Goal: Task Accomplishment & Management: Manage account settings

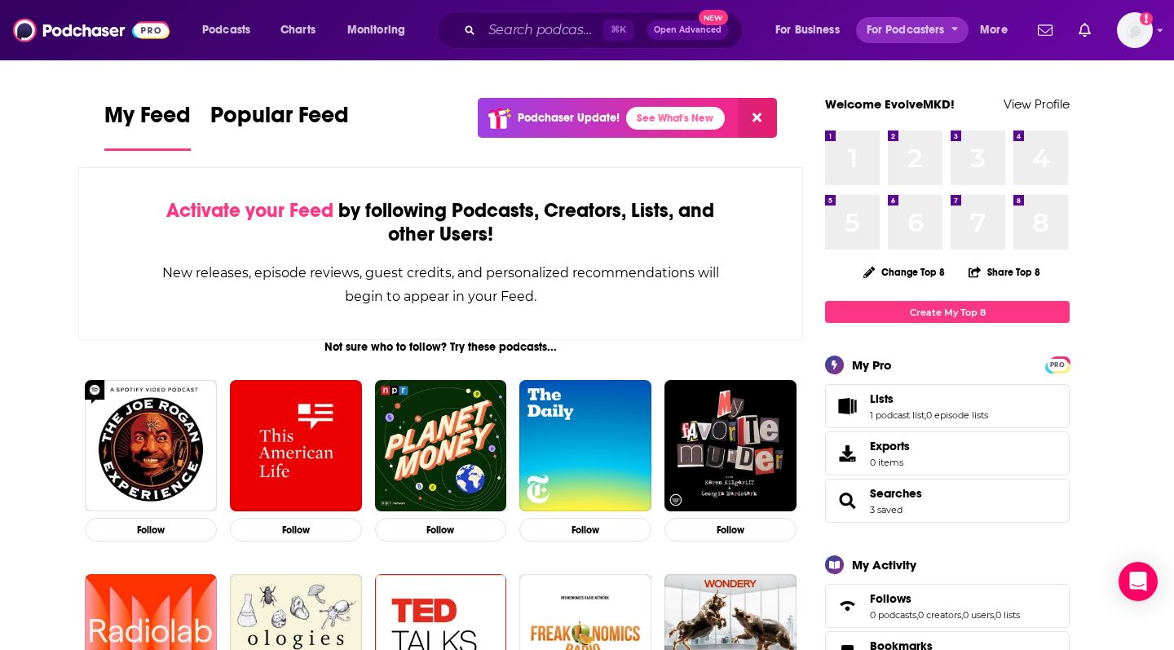
click at [927, 41] on span "For Podcasters" at bounding box center [906, 30] width 78 height 23
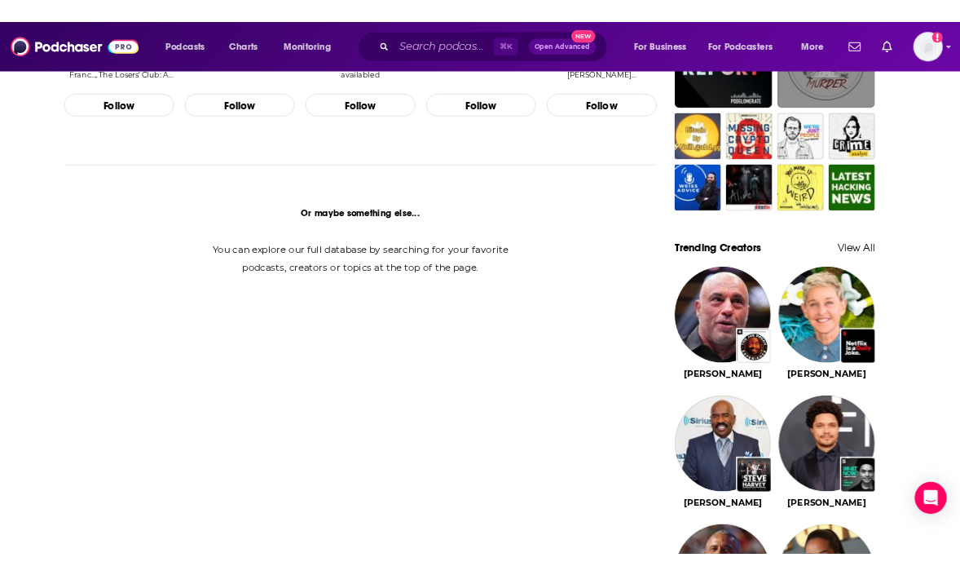
scroll to position [1456, 0]
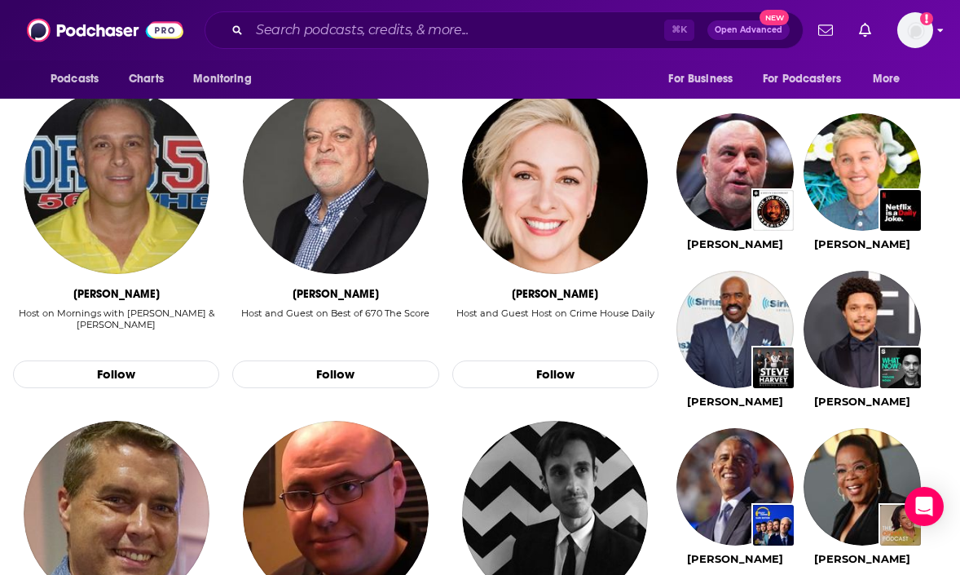
click at [915, 20] on img "Logged in as EvolveMKD" at bounding box center [915, 30] width 36 height 36
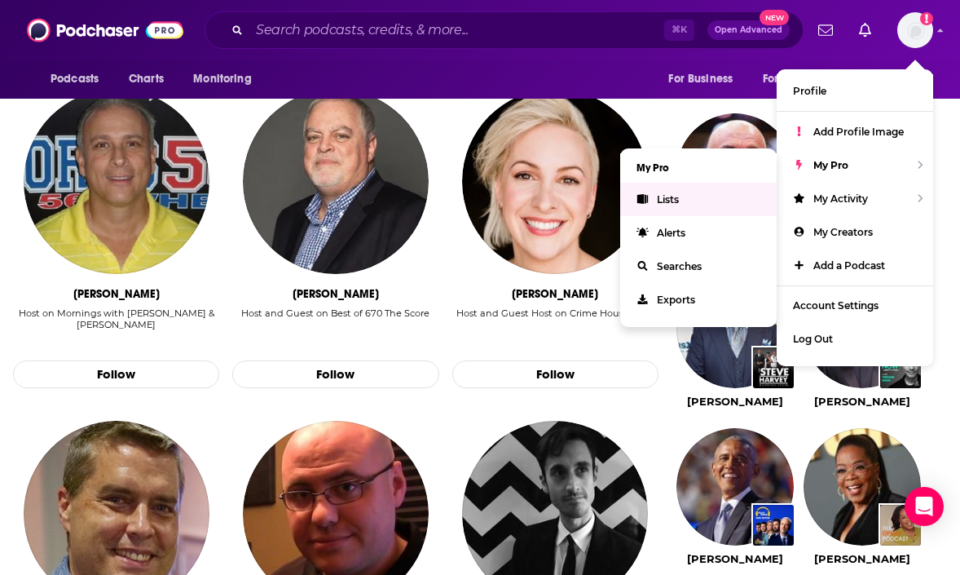
click at [722, 195] on link "Lists" at bounding box center [698, 199] width 157 height 33
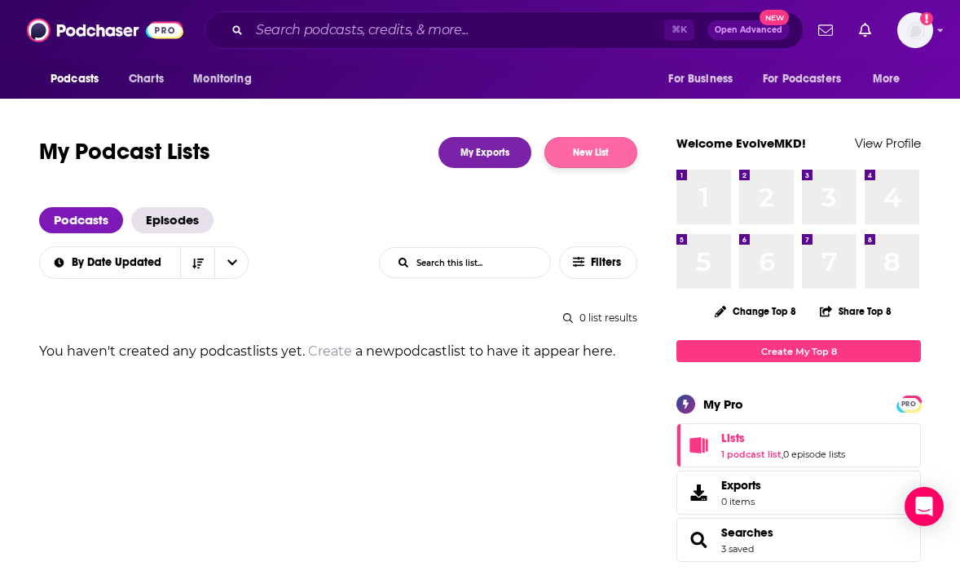
click at [593, 149] on button "New List" at bounding box center [591, 152] width 93 height 31
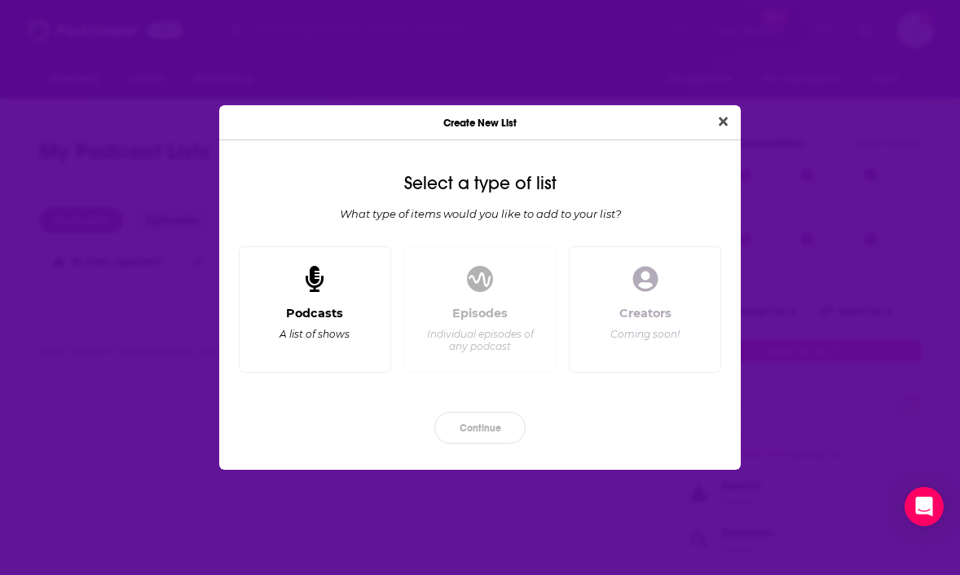
click at [341, 324] on div "Podcasts A list of shows" at bounding box center [315, 333] width 125 height 54
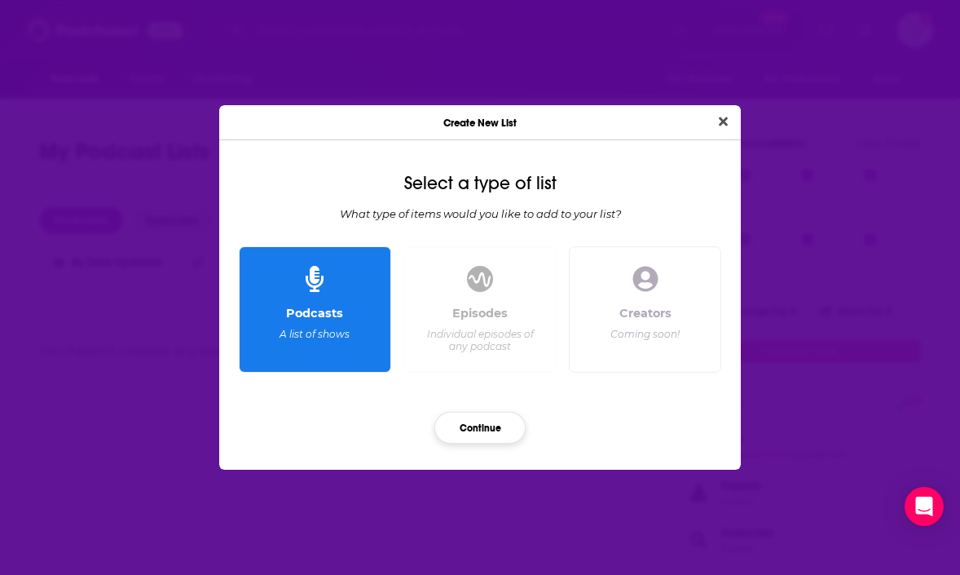
click at [470, 430] on button "Continue" at bounding box center [479, 428] width 91 height 32
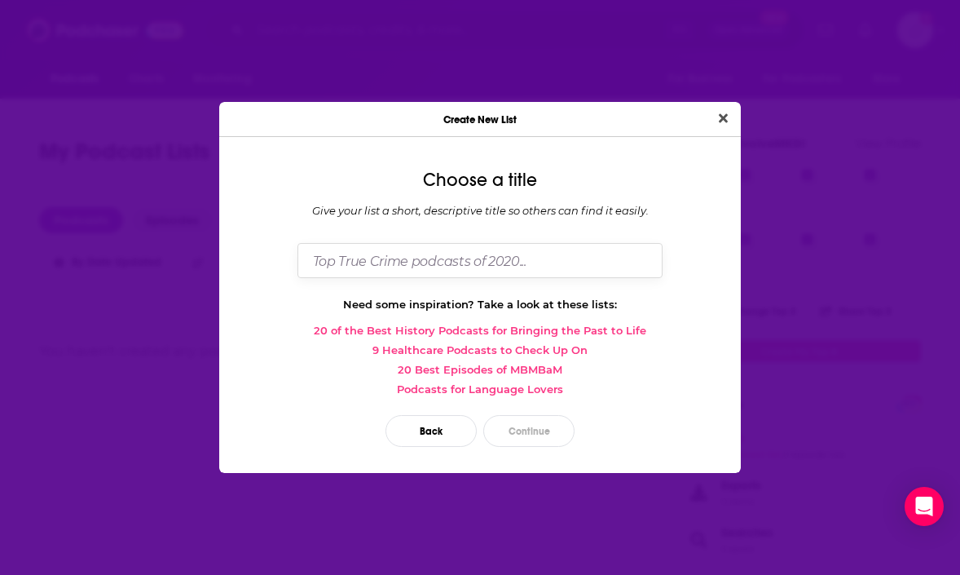
click at [418, 264] on input "Dialog" at bounding box center [480, 260] width 365 height 35
type input "[PERSON_NAME] Podcast List Pt. 2"
click at [529, 419] on button "Continue" at bounding box center [528, 431] width 91 height 32
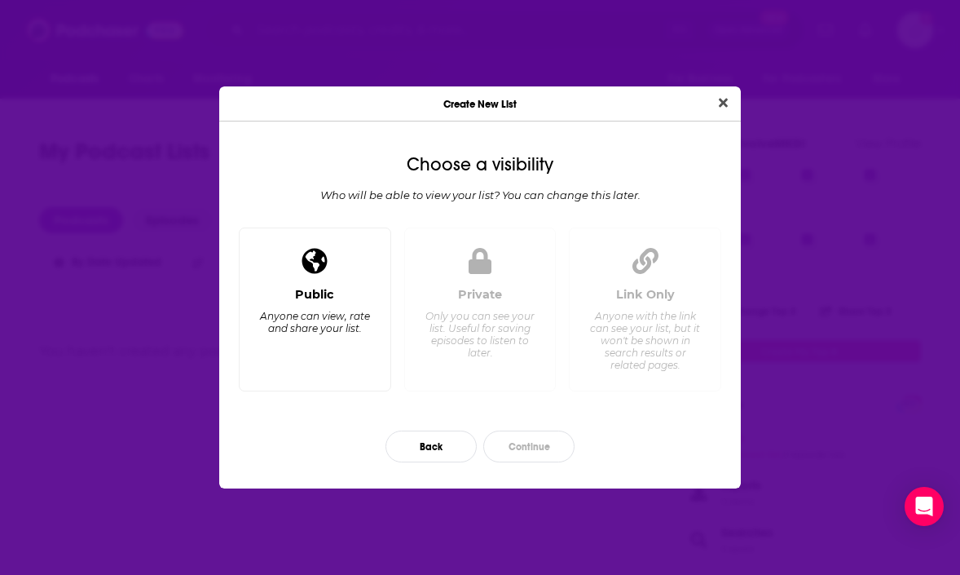
click at [338, 342] on div "Public Anyone can view, rate and share your list." at bounding box center [315, 332] width 125 height 90
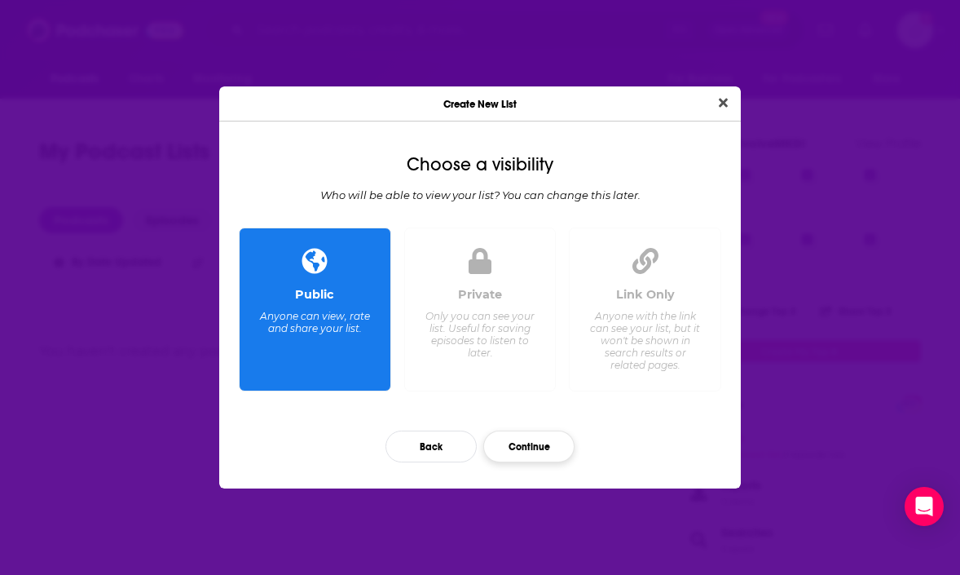
click at [553, 439] on button "Continue" at bounding box center [528, 446] width 91 height 32
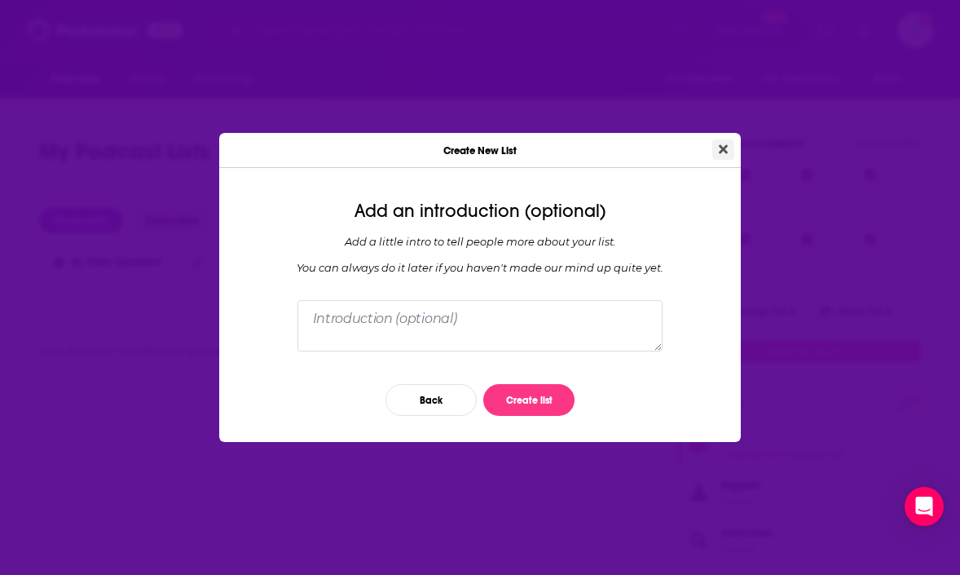
click at [721, 144] on icon "Close" at bounding box center [723, 149] width 9 height 13
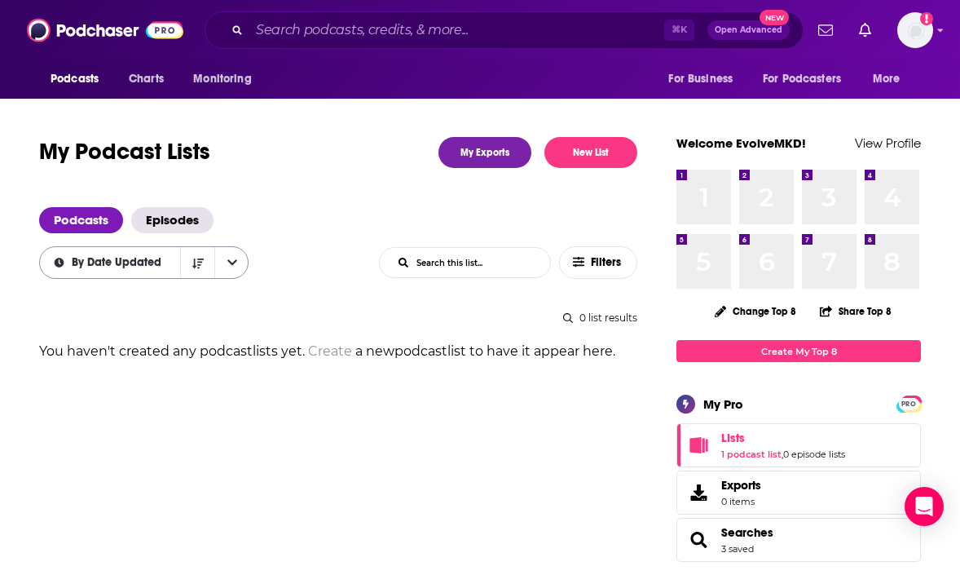
click at [232, 262] on icon "open menu" at bounding box center [232, 262] width 10 height 11
click at [756, 33] on span "Open Advanced" at bounding box center [749, 30] width 68 height 8
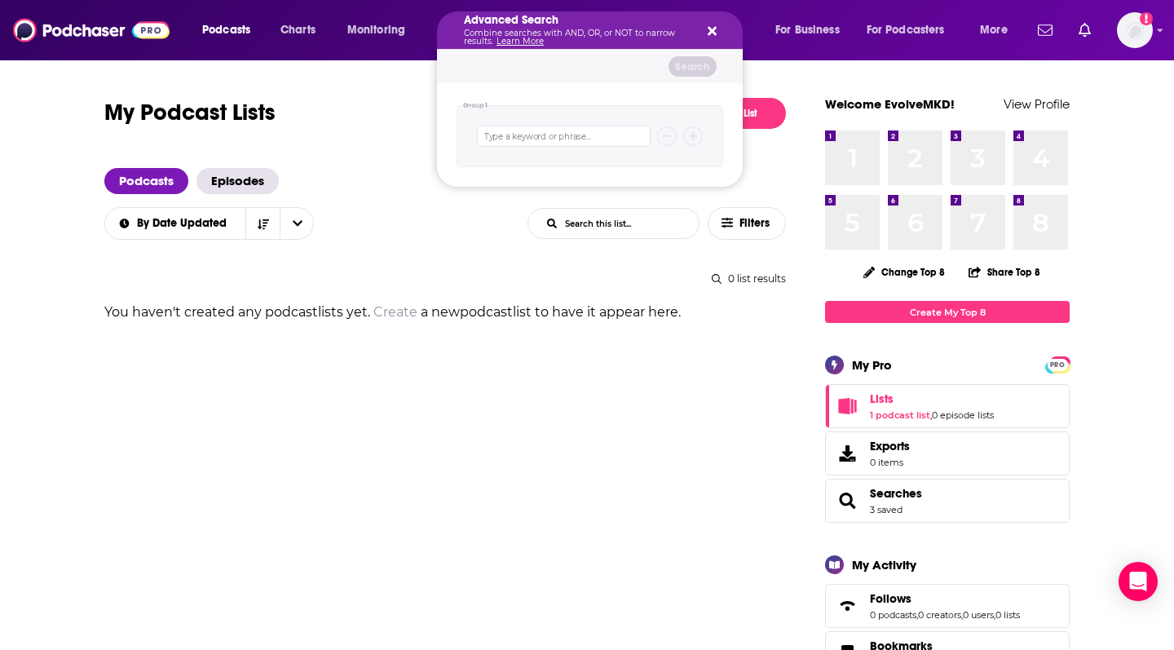
click at [708, 33] on icon "Search podcasts, credits, & more..." at bounding box center [712, 30] width 9 height 13
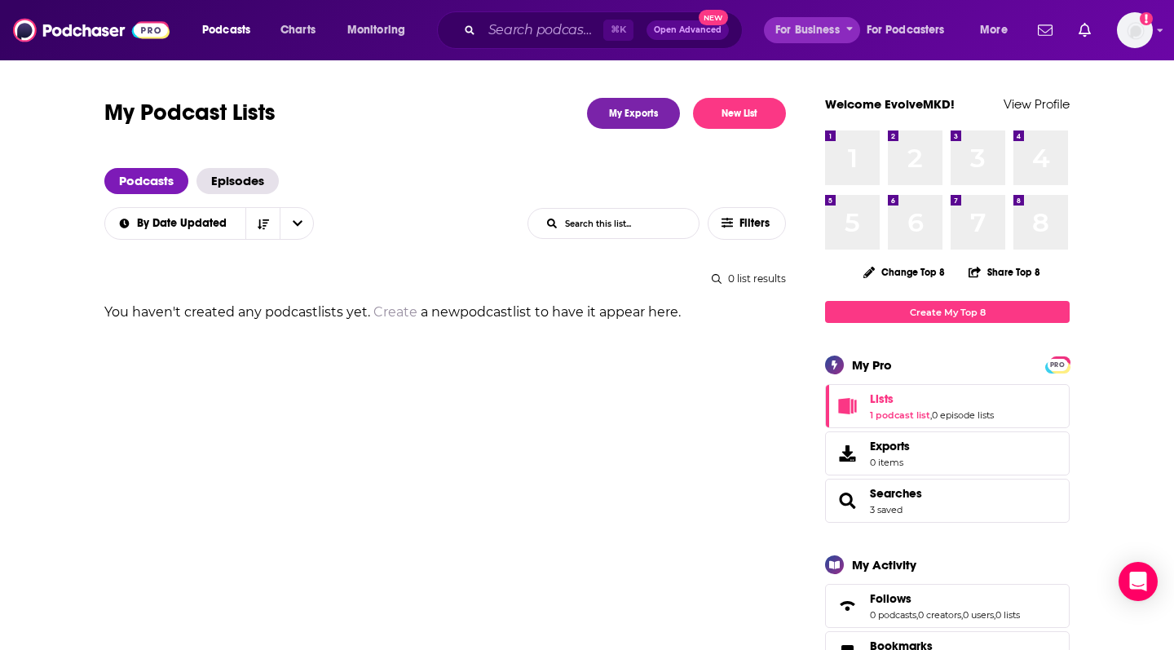
click at [853, 31] on button "For Business" at bounding box center [812, 30] width 96 height 26
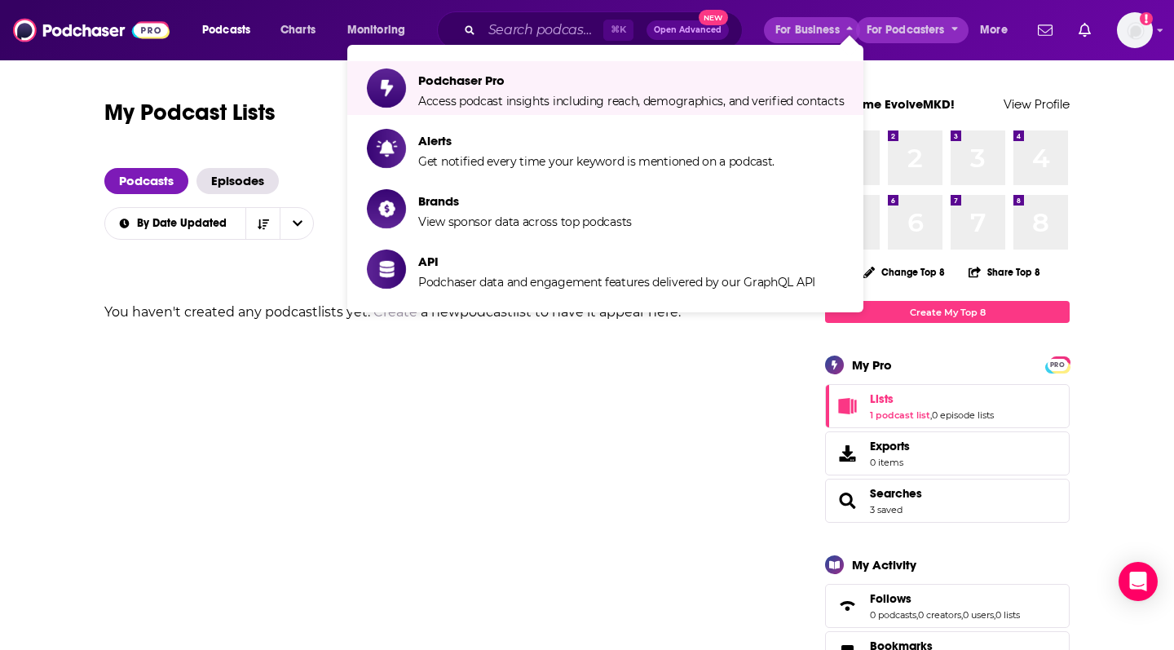
click at [893, 31] on span "For Podcasters" at bounding box center [906, 30] width 78 height 23
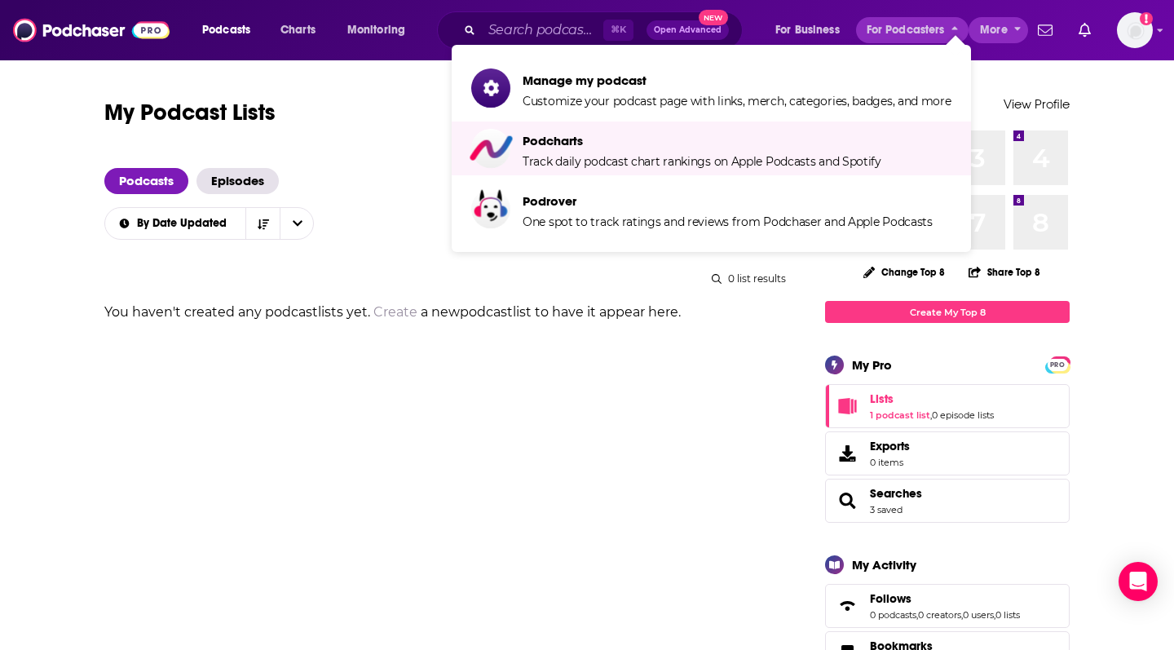
click at [959, 29] on span "More" at bounding box center [994, 30] width 28 height 23
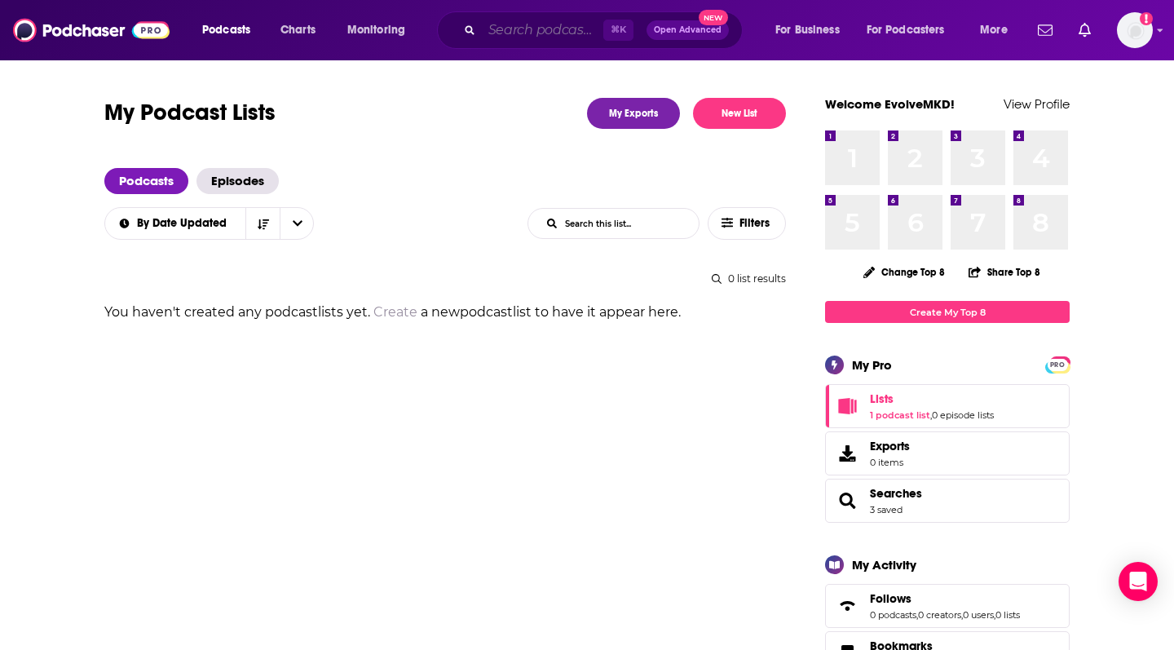
click at [527, 31] on input "Search podcasts, credits, & more..." at bounding box center [542, 30] width 121 height 26
click at [686, 31] on span "Open Advanced" at bounding box center [688, 30] width 68 height 8
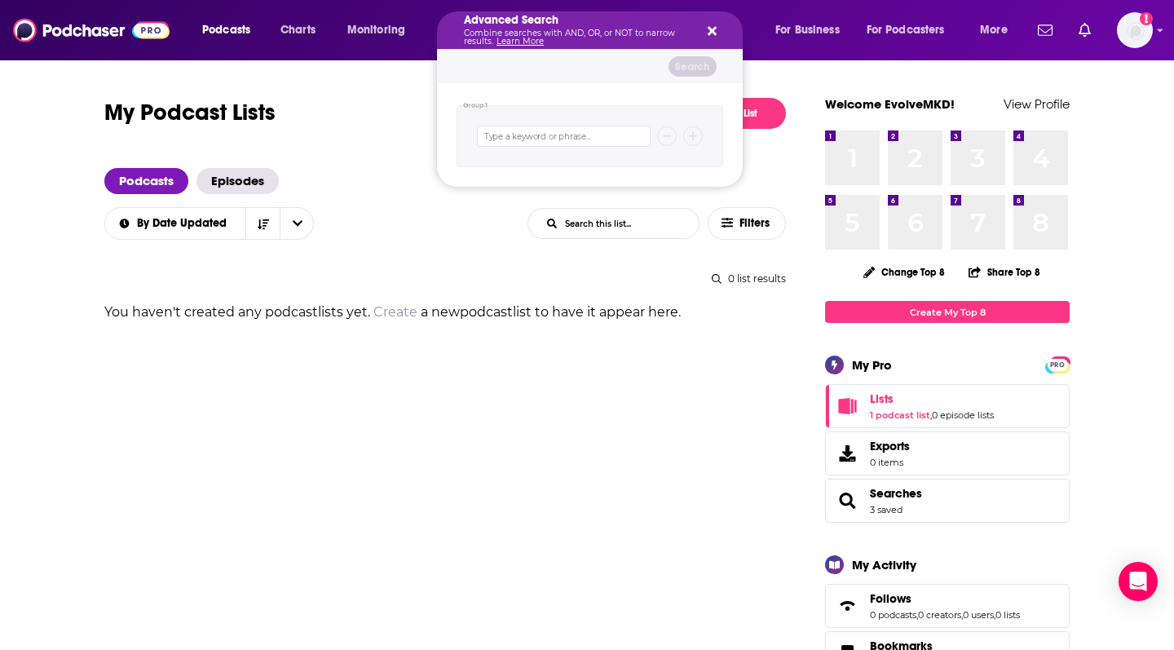
click at [540, 308] on span "You haven't created any podcast lists yet. Create a new podcast list to have it…" at bounding box center [392, 311] width 576 height 15
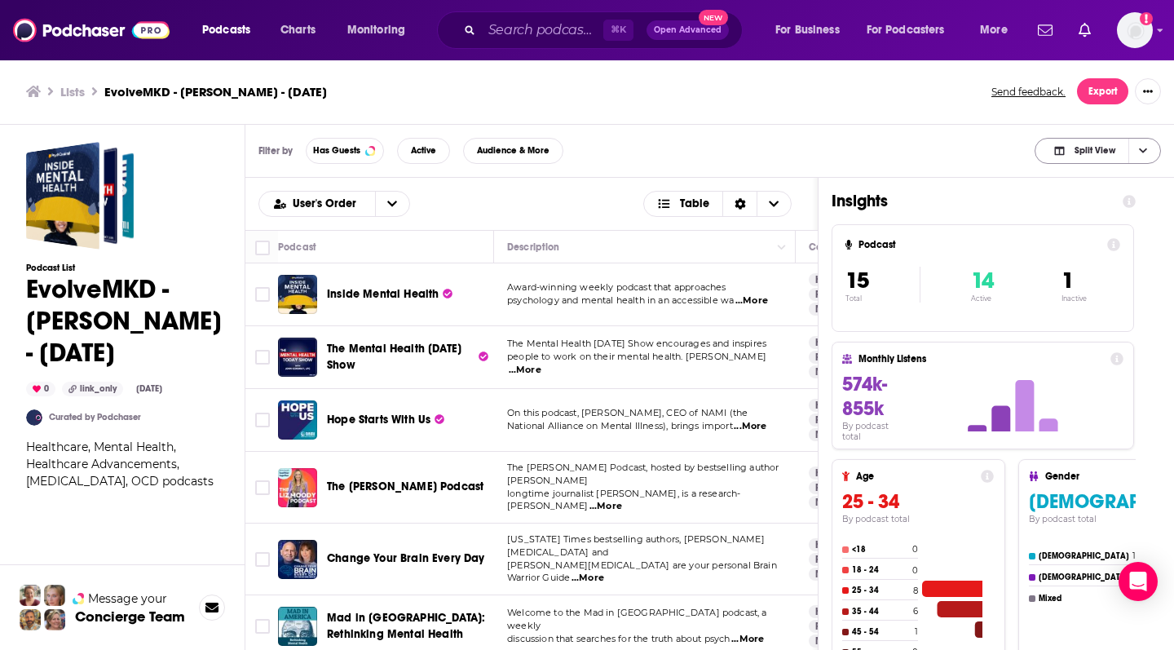
click at [959, 157] on span "Choose View" at bounding box center [1142, 151] width 28 height 24
click at [904, 143] on div "Filter by Has Guests Active Audience & More Split View Split View Podcast Only …" at bounding box center [709, 151] width 928 height 53
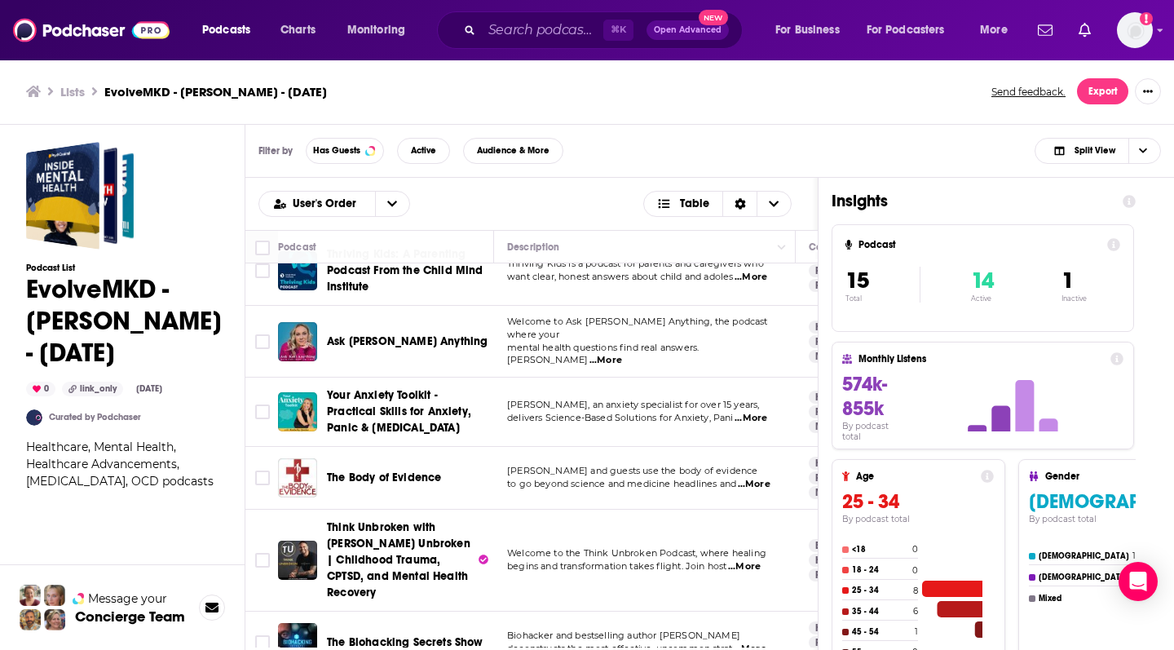
scroll to position [609, 0]
click at [959, 30] on div "Add a profile image" at bounding box center [1091, 30] width 121 height 36
click at [959, 32] on img "Logged in as EvolveMKD" at bounding box center [1135, 30] width 36 height 36
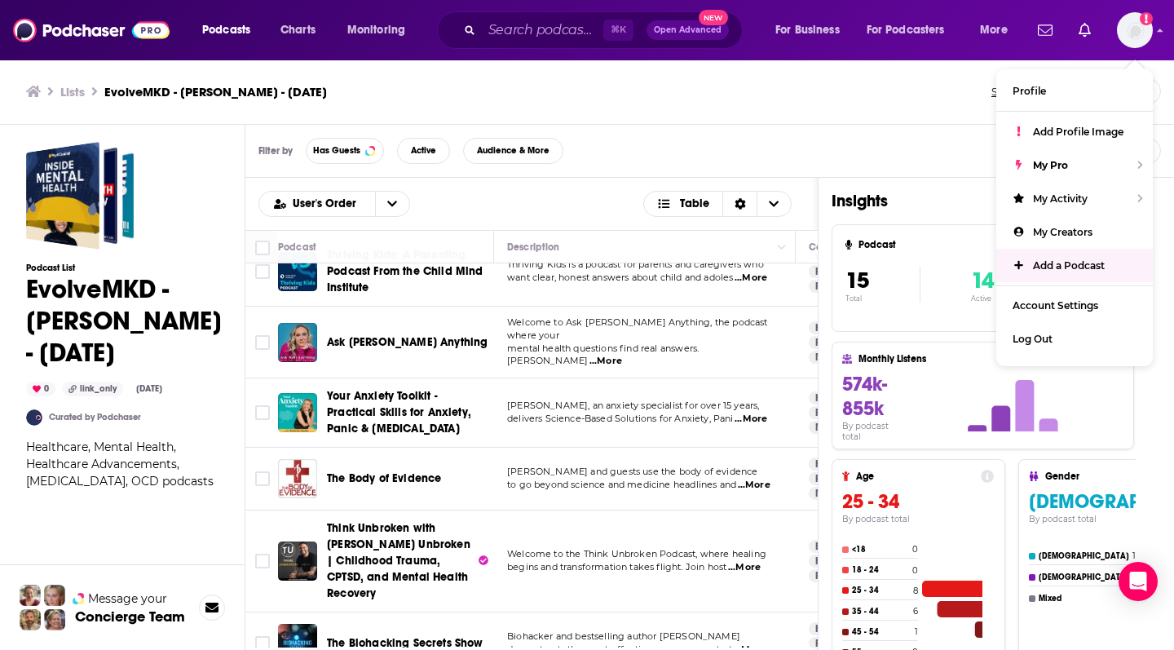
click at [91, 34] on img at bounding box center [91, 30] width 157 height 31
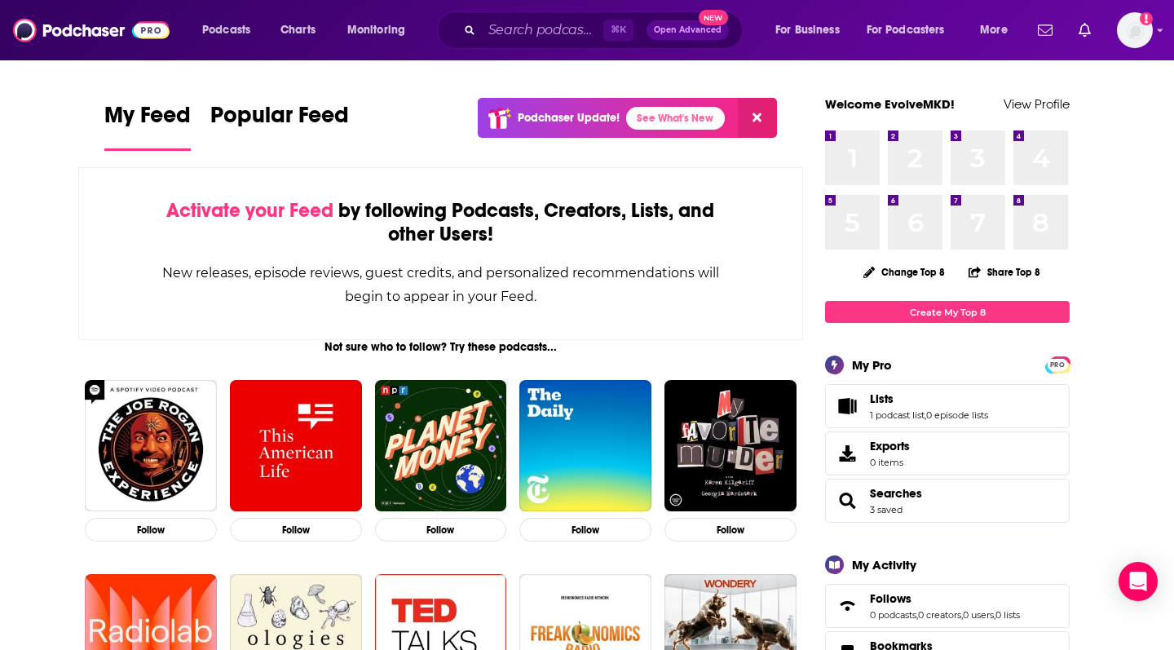
click at [852, 403] on icon "Lists" at bounding box center [847, 406] width 18 height 16
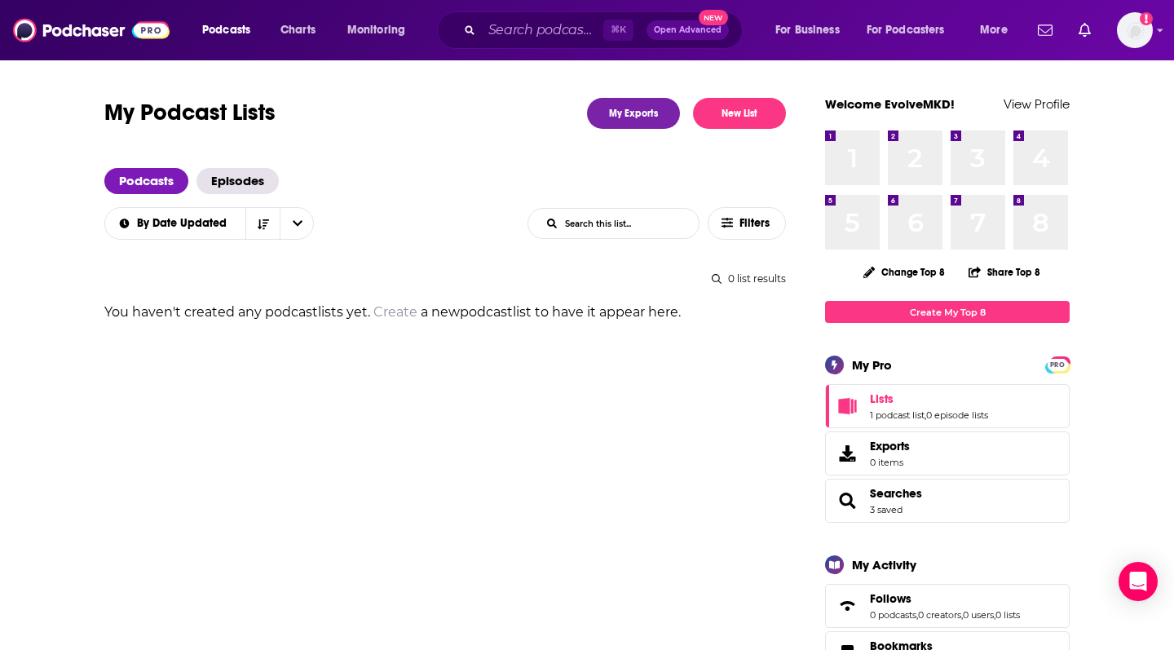
click at [889, 399] on span "Lists" at bounding box center [882, 398] width 24 height 15
click at [889, 417] on link "1 podcast list" at bounding box center [897, 414] width 55 height 11
click at [889, 417] on link "1 podcast list" at bounding box center [900, 414] width 60 height 11
click at [959, 31] on img "Logged in as EvolveMKD" at bounding box center [1135, 30] width 36 height 36
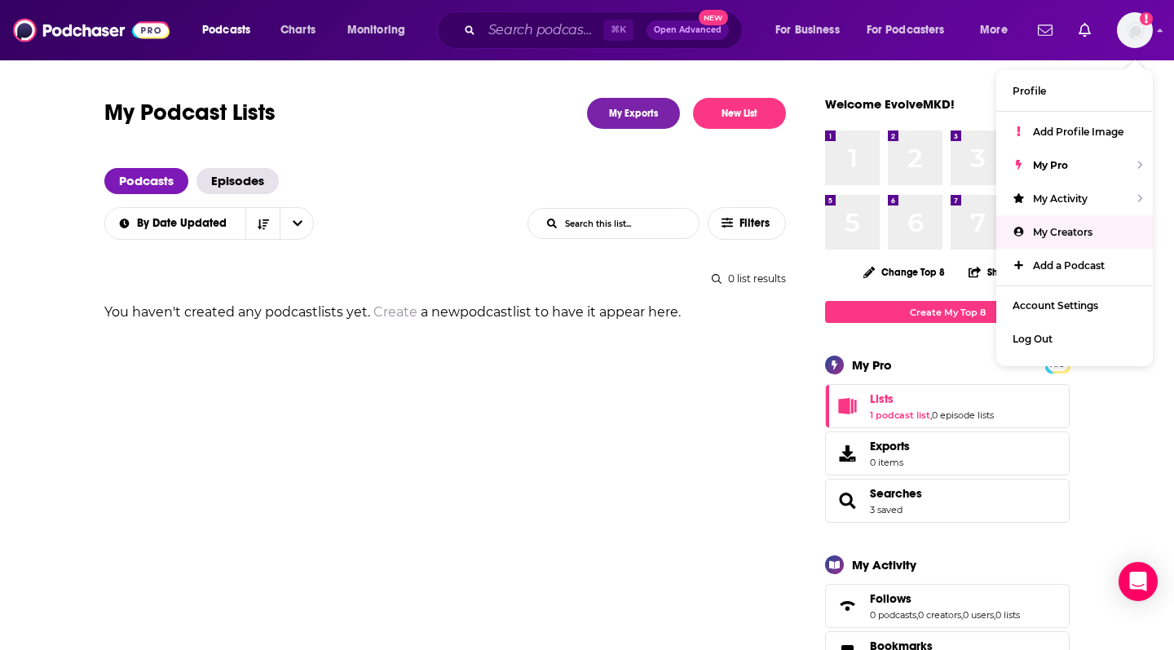
click at [959, 230] on span "My Creators" at bounding box center [1063, 232] width 60 height 12
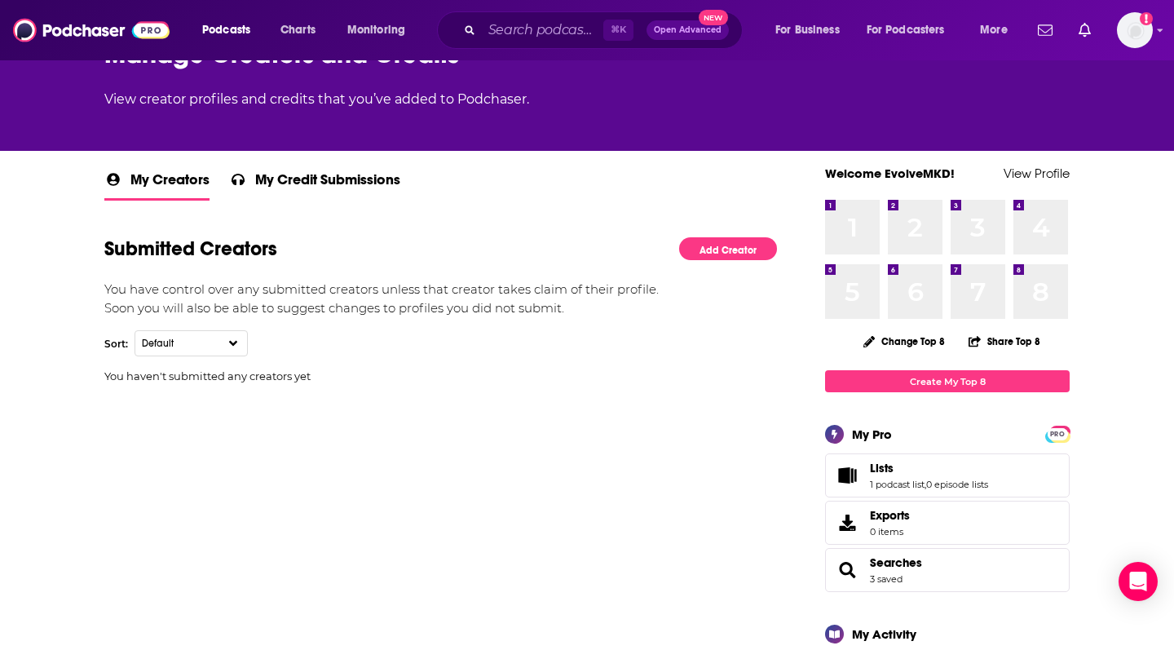
scroll to position [207, 0]
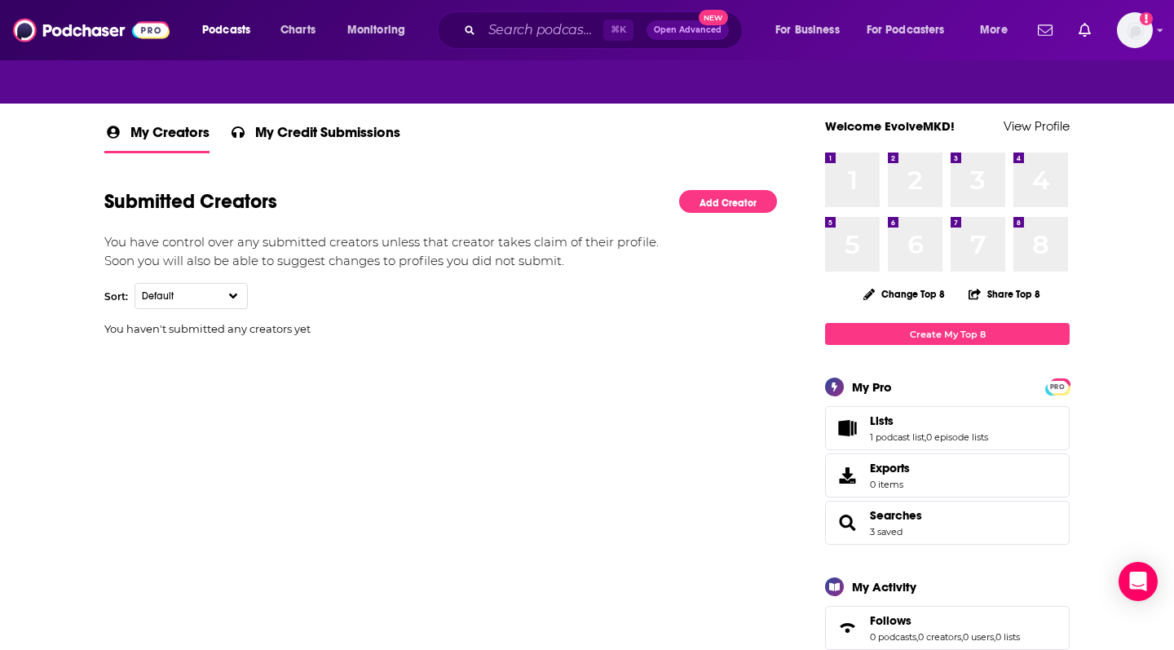
click at [901, 430] on span "Lists 1 podcast list , 0 episode lists" at bounding box center [929, 427] width 118 height 29
click at [901, 438] on link "1 podcast list" at bounding box center [897, 436] width 55 height 11
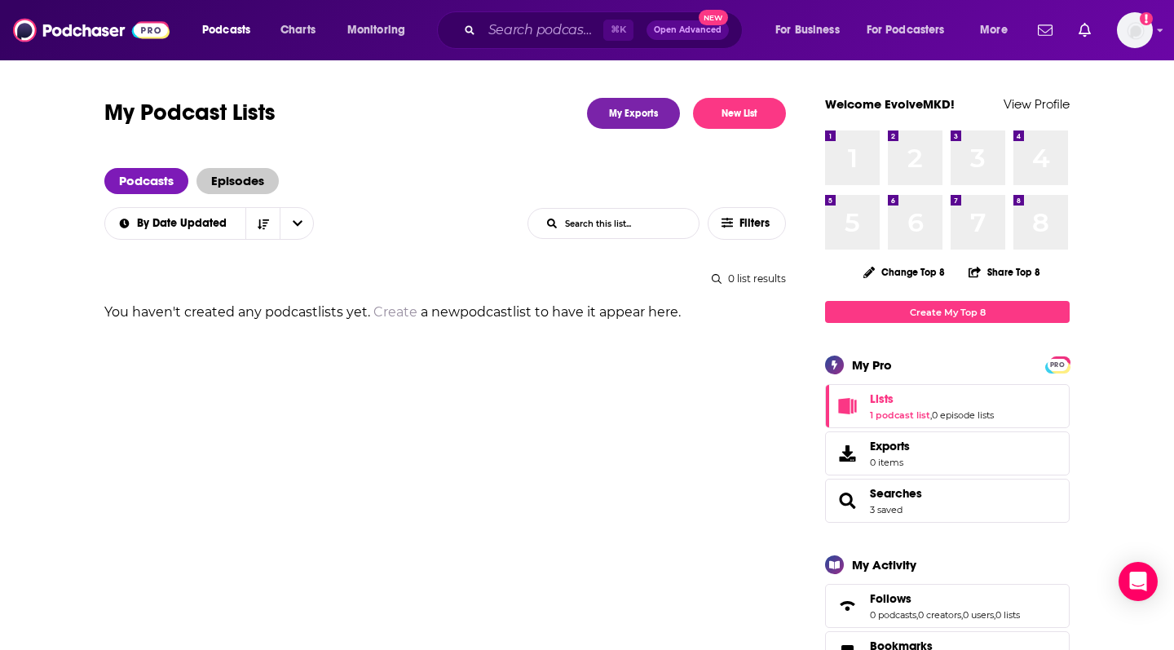
click at [227, 185] on span "Episodes" at bounding box center [237, 181] width 82 height 26
click at [157, 187] on span "Podcasts" at bounding box center [146, 181] width 84 height 26
click at [903, 413] on link "1 podcast list" at bounding box center [900, 414] width 60 height 11
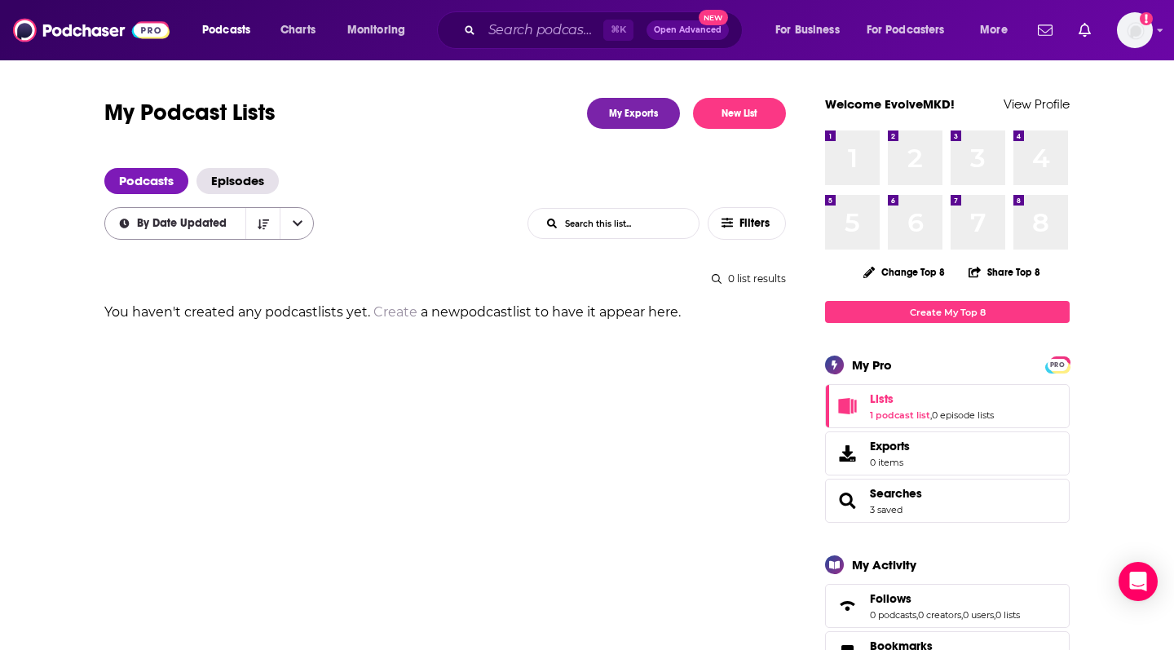
click at [289, 224] on button "open menu" at bounding box center [297, 223] width 34 height 31
click at [347, 170] on div "Podcasts Episodes" at bounding box center [444, 181] width 681 height 26
click at [302, 43] on div "Podcasts Charts Monitoring ⌘ K Open Advanced New For Business For Podcasters Mo…" at bounding box center [607, 29] width 832 height 37
click at [302, 29] on span "Charts" at bounding box center [297, 30] width 35 height 23
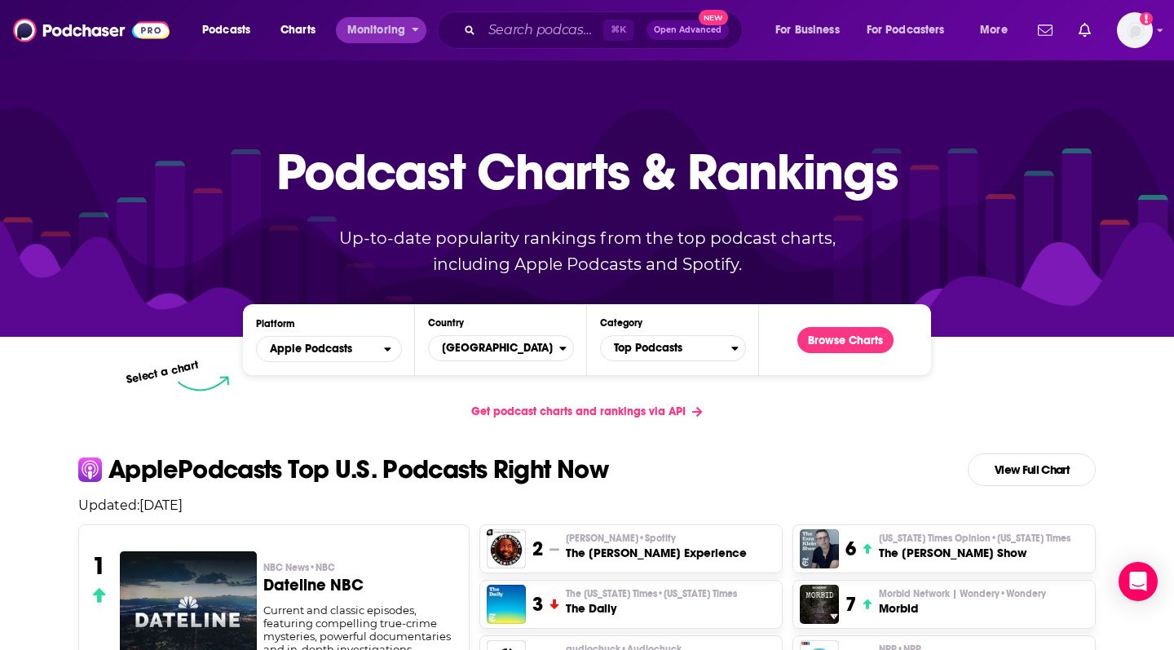
click at [346, 24] on button "Monitoring" at bounding box center [381, 30] width 90 height 26
click at [232, 27] on span "Podcasts" at bounding box center [226, 30] width 48 height 23
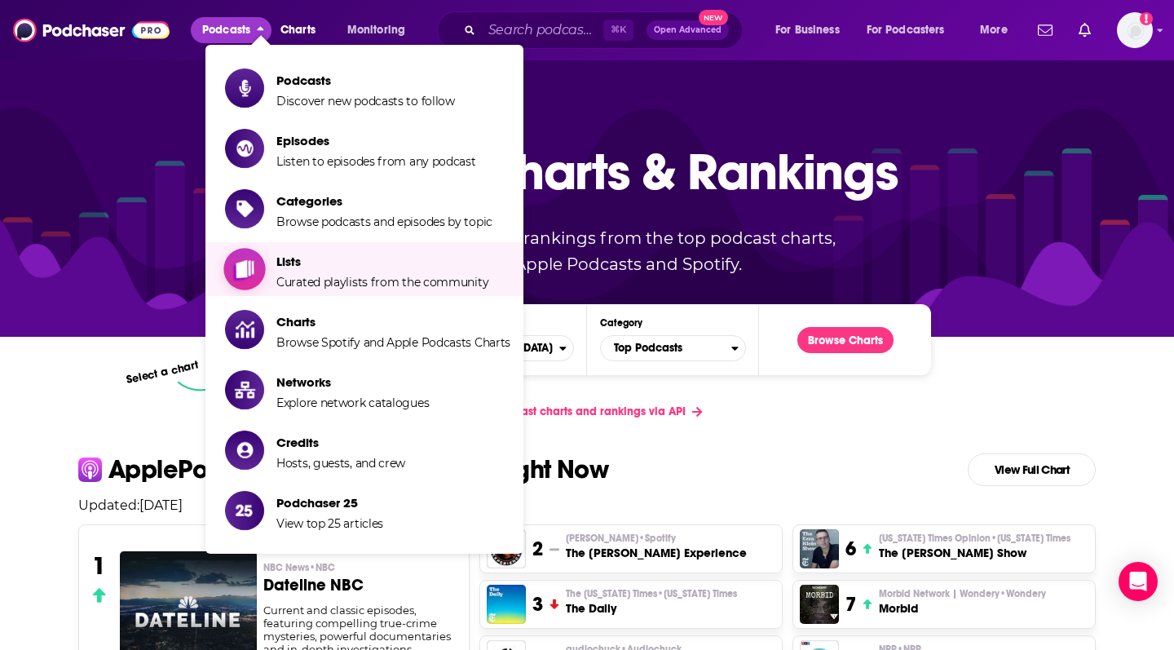
click at [329, 267] on span "Lists" at bounding box center [382, 261] width 212 height 15
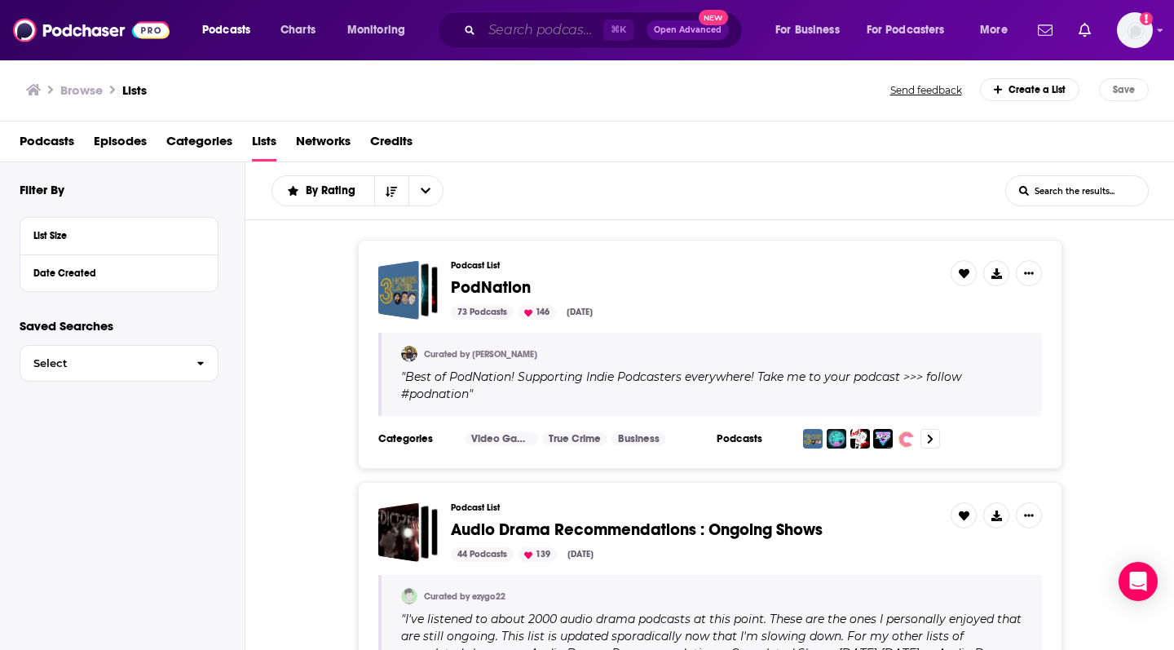
click at [519, 36] on input "Search podcasts, credits, & more..." at bounding box center [542, 30] width 121 height 26
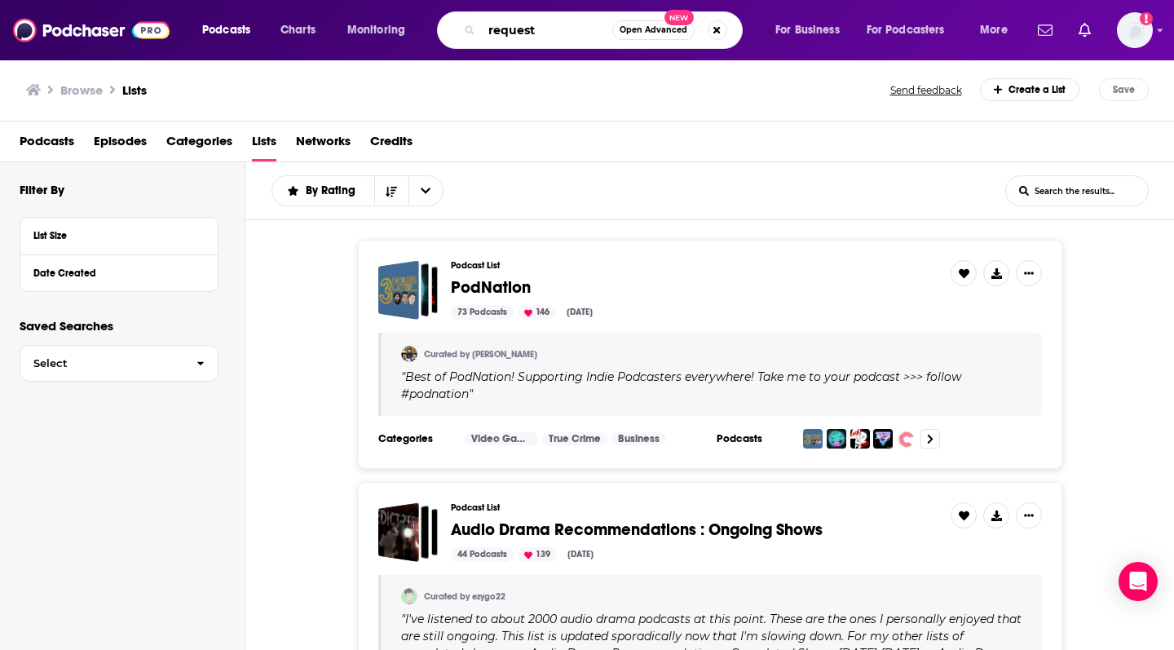
type input "request"
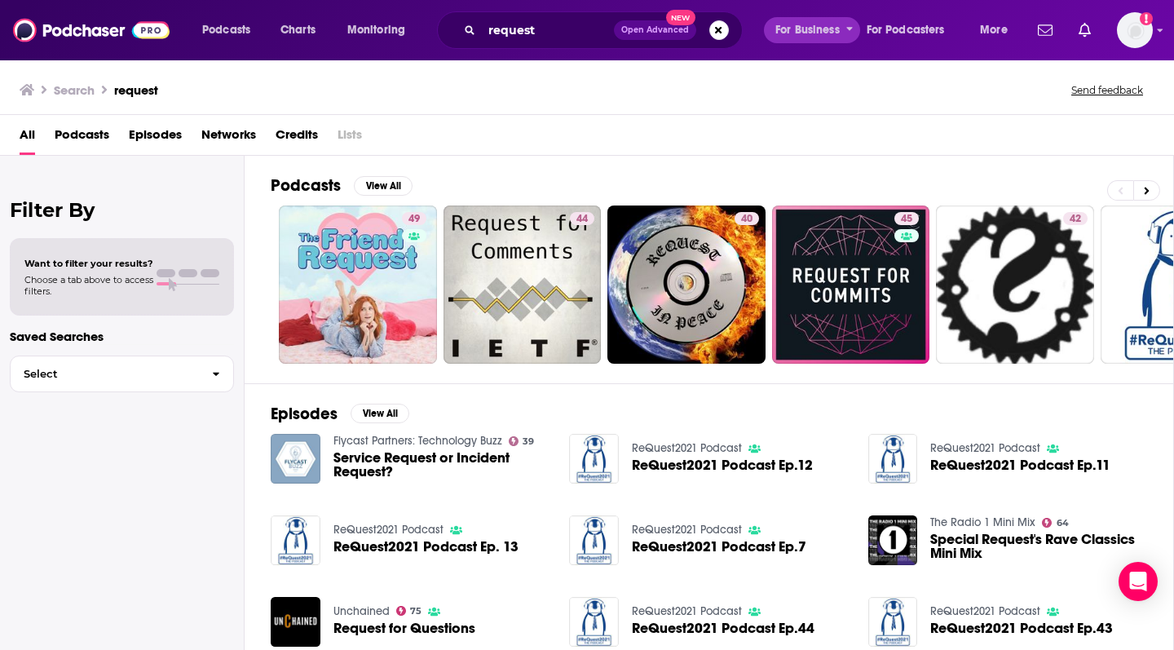
click at [834, 30] on span "For Business" at bounding box center [807, 30] width 64 height 23
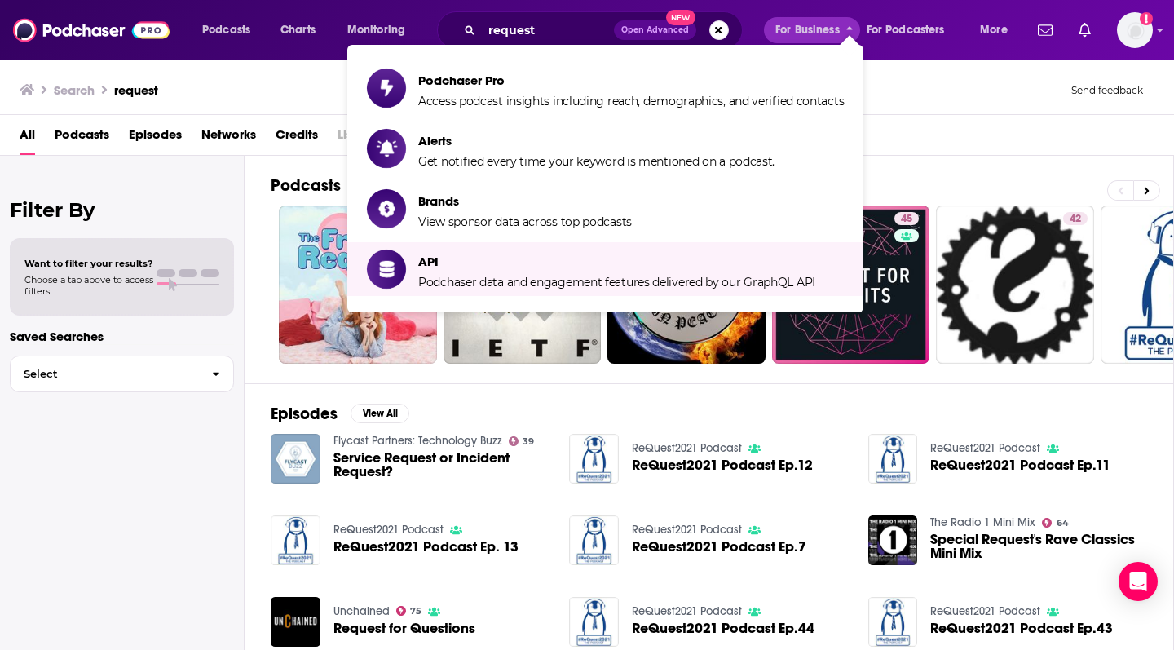
click at [939, 157] on div "Podcasts View All 49 44 40 45 42 21 36 + 3k" at bounding box center [722, 269] width 903 height 227
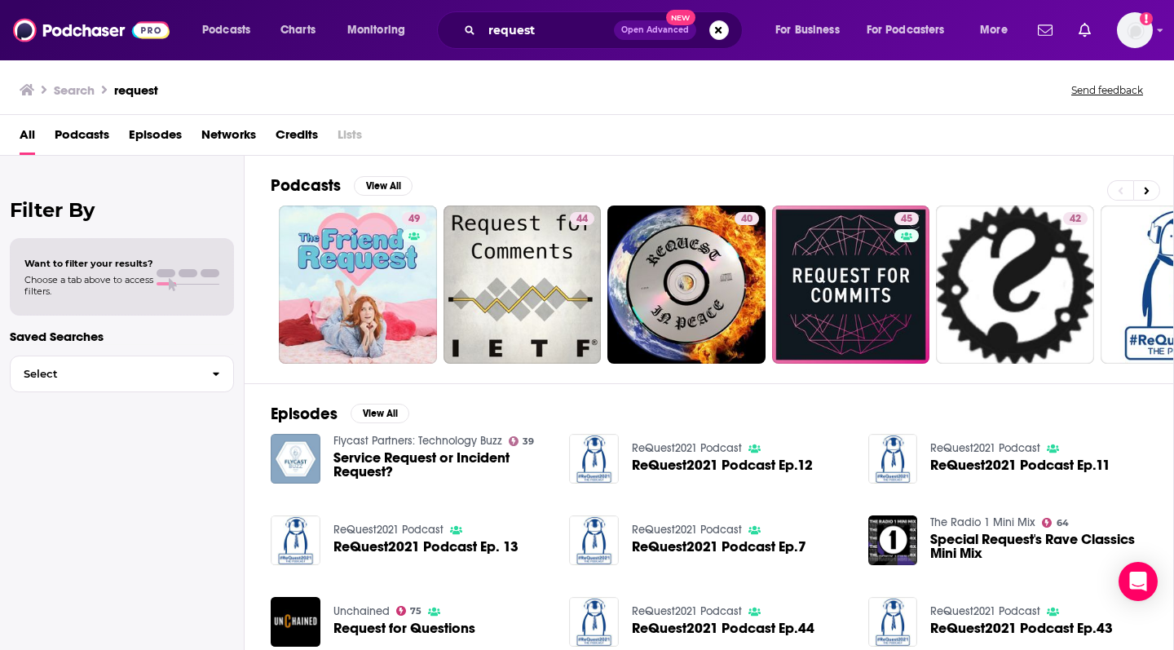
click at [691, 29] on button "Open Advanced New" at bounding box center [655, 30] width 82 height 20
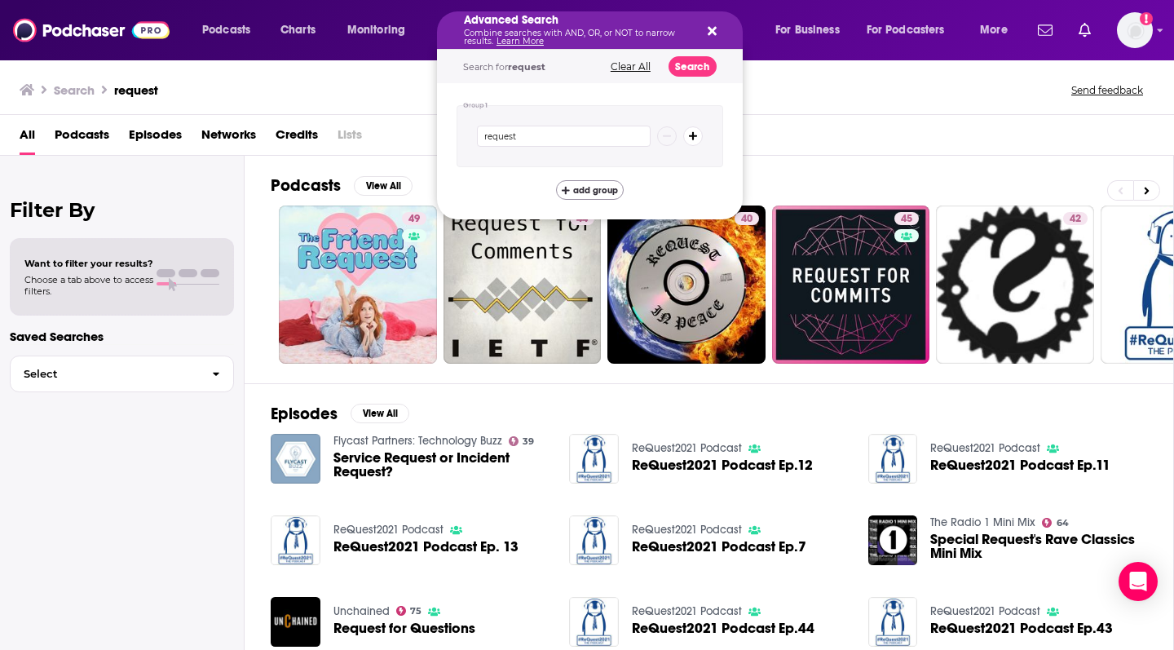
click at [611, 186] on span "add group" at bounding box center [595, 190] width 45 height 9
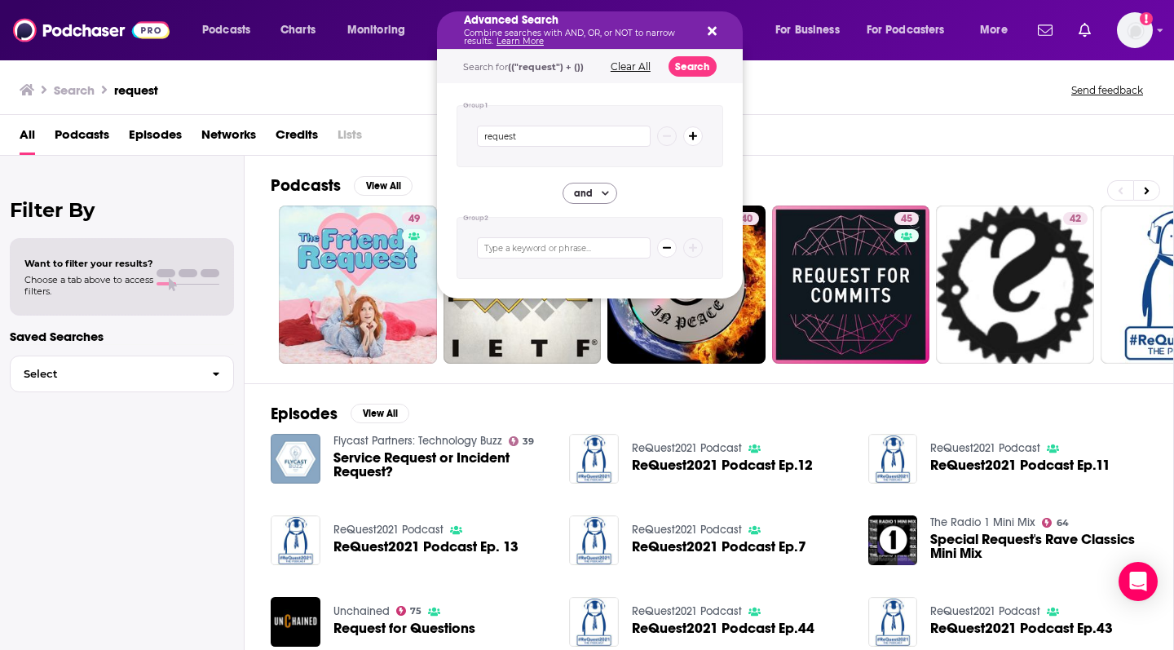
click at [593, 193] on span "and" at bounding box center [583, 193] width 32 height 28
click at [626, 130] on input "request" at bounding box center [564, 136] width 174 height 21
click at [630, 136] on input "request" at bounding box center [564, 136] width 174 height 21
click at [696, 130] on button "Search podcasts, credits, & more..." at bounding box center [693, 136] width 20 height 20
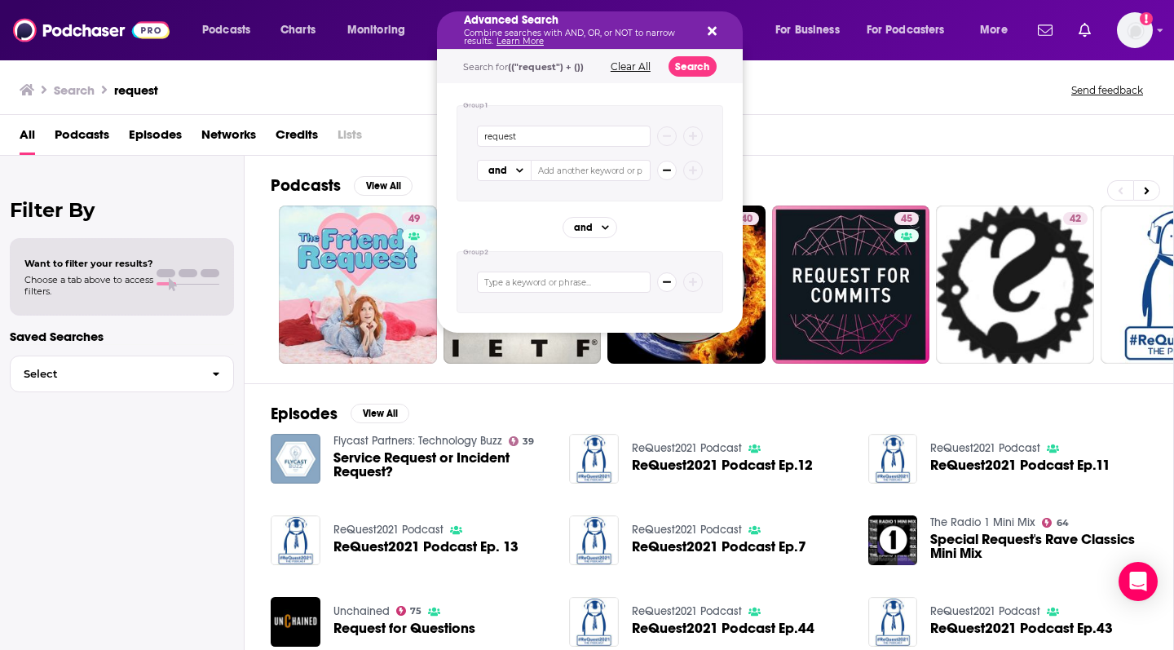
click at [715, 23] on div "Advanced Search Combine searches with AND, OR, or NOT to narrow results. Learn …" at bounding box center [590, 29] width 306 height 37
click at [807, 101] on div "Search request Send feedback" at bounding box center [587, 87] width 1174 height 56
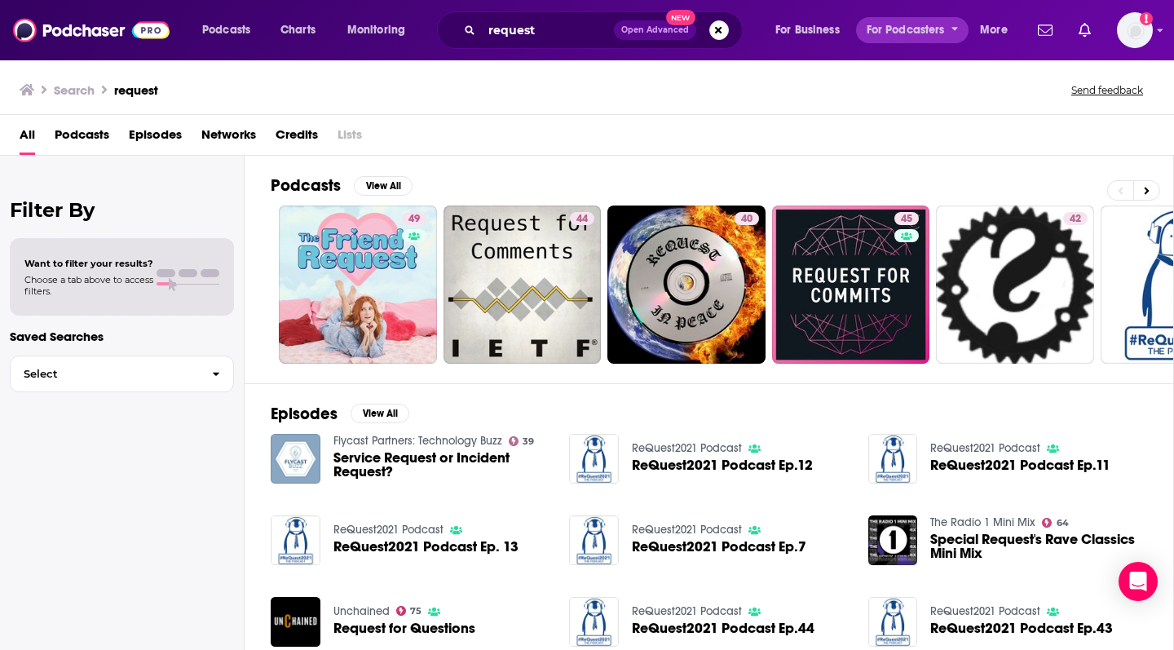
click at [891, 31] on span "For Podcasters" at bounding box center [906, 30] width 78 height 23
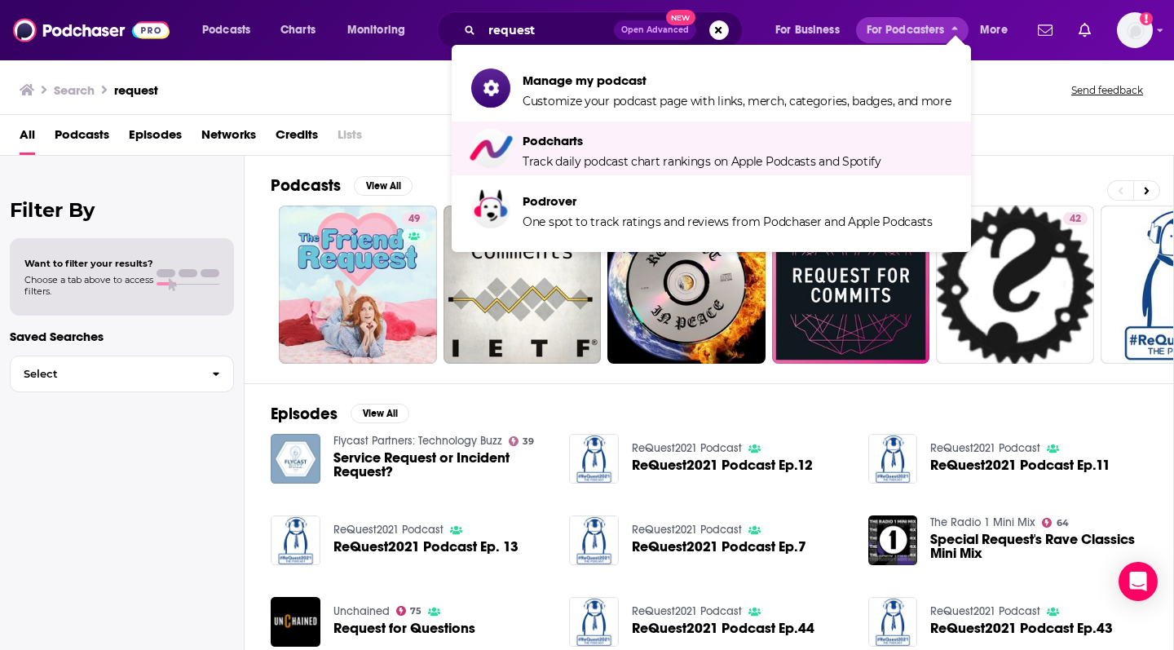
click at [959, 26] on icon "Show notifications dropdown" at bounding box center [1045, 30] width 15 height 15
